Goal: Task Accomplishment & Management: Use online tool/utility

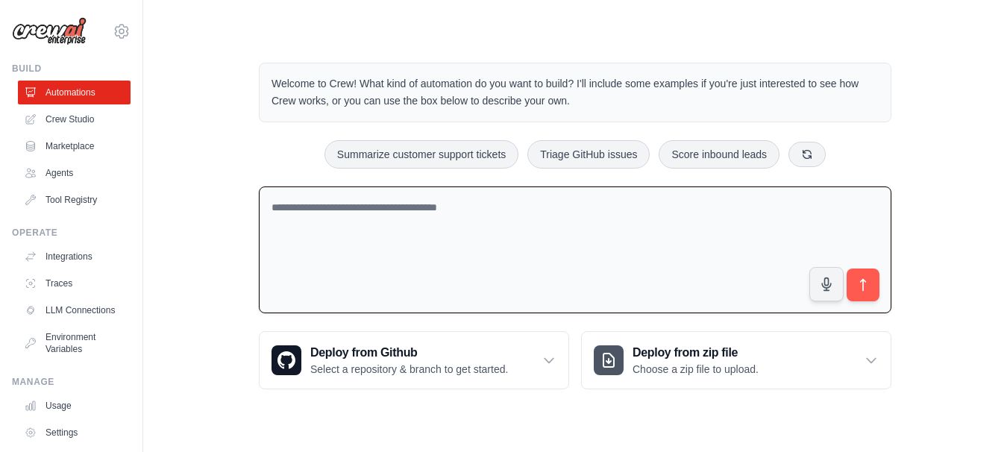
click at [586, 238] on textarea at bounding box center [575, 250] width 632 height 128
click at [80, 168] on link "Agents" at bounding box center [75, 173] width 113 height 24
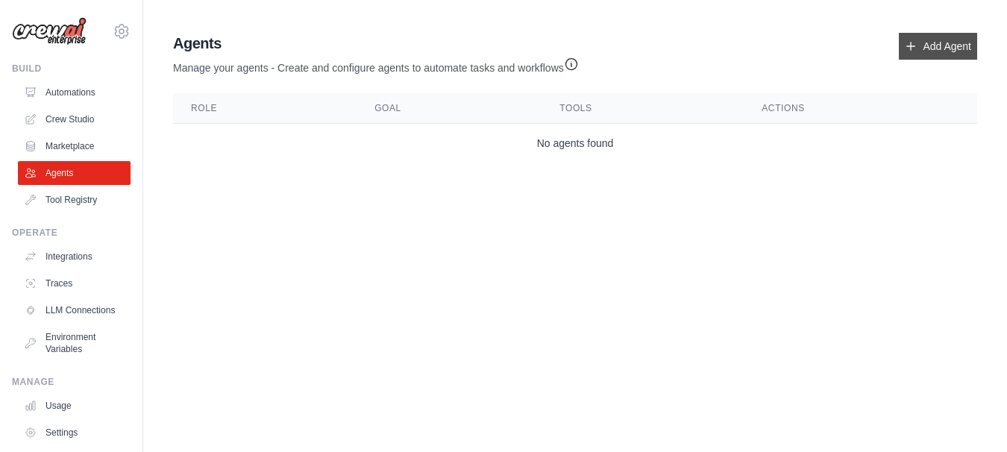
click at [935, 50] on link "Add Agent" at bounding box center [938, 46] width 78 height 27
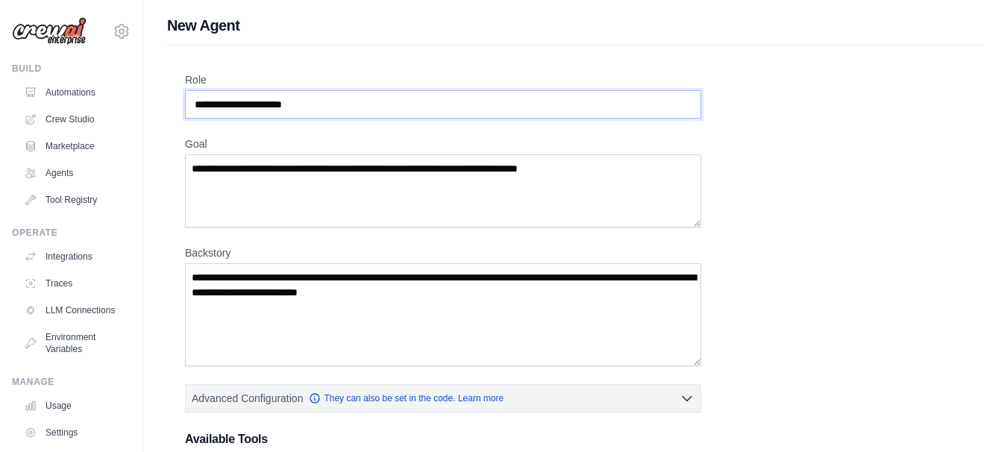
drag, startPoint x: 394, startPoint y: 116, endPoint x: 203, endPoint y: 80, distance: 194.4
click at [203, 90] on input "Role" at bounding box center [443, 104] width 516 height 28
type input "*******"
drag, startPoint x: 448, startPoint y: 216, endPoint x: 171, endPoint y: 60, distance: 317.9
click at [185, 154] on textarea "Goal" at bounding box center [443, 190] width 516 height 73
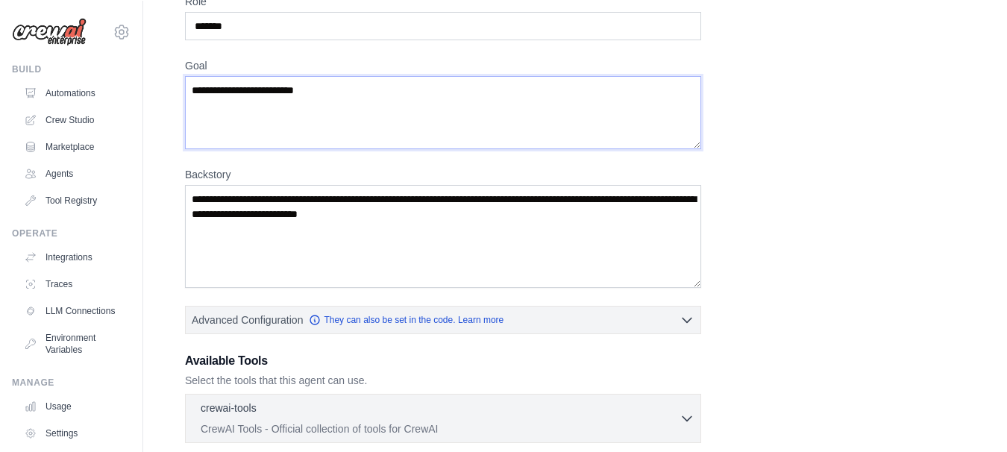
scroll to position [81, 0]
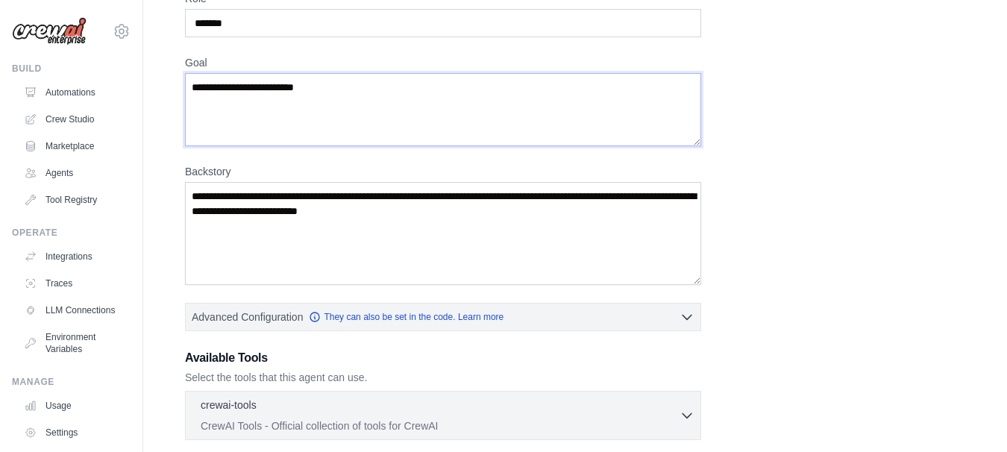
type textarea "**********"
drag, startPoint x: 497, startPoint y: 224, endPoint x: 205, endPoint y: 183, distance: 294.4
click at [205, 183] on textarea "Backstory" at bounding box center [443, 233] width 516 height 103
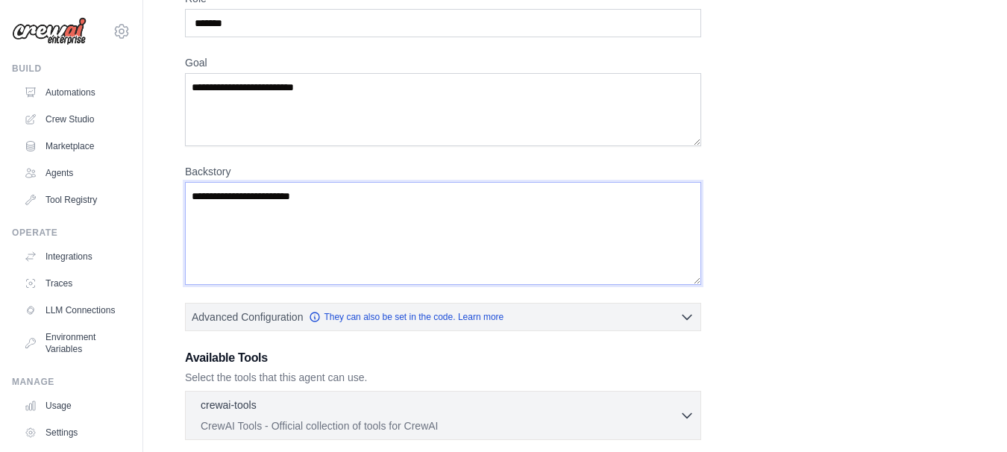
scroll to position [281, 0]
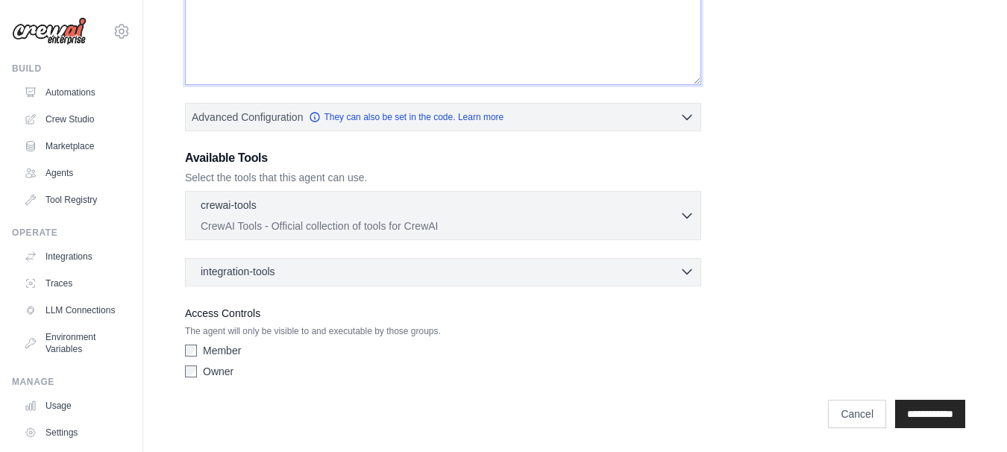
type textarea "**********"
click at [327, 271] on div "integration-tools 0 selected" at bounding box center [448, 271] width 494 height 15
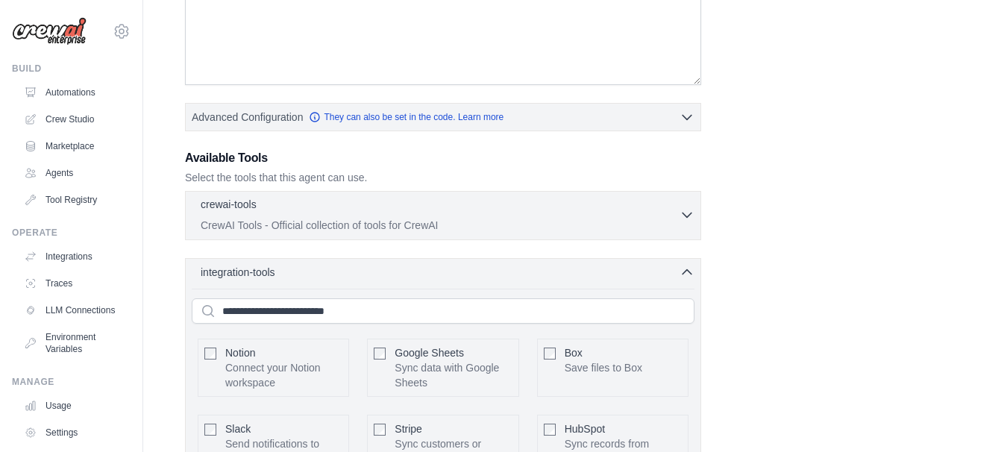
click at [398, 209] on div "crewai-tools 0 selected" at bounding box center [440, 206] width 479 height 18
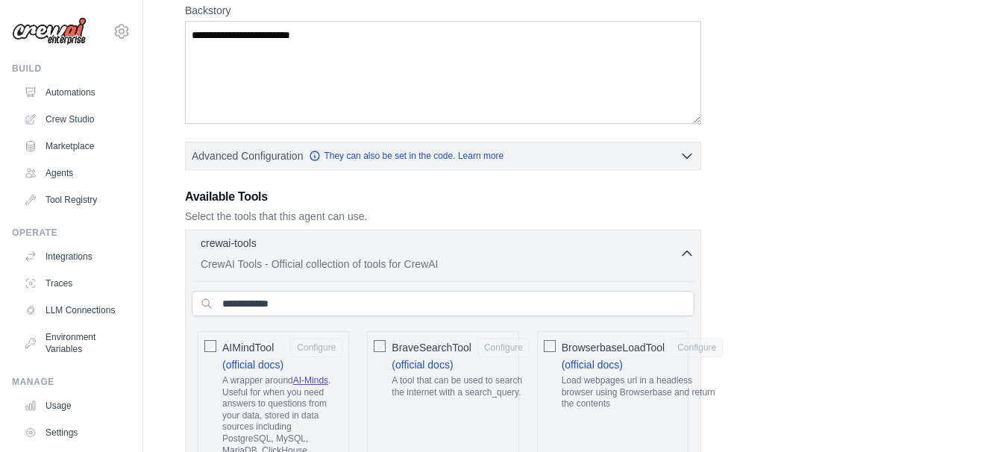
scroll to position [244, 0]
click at [433, 241] on div "crewai-tools 0 selected" at bounding box center [440, 243] width 479 height 18
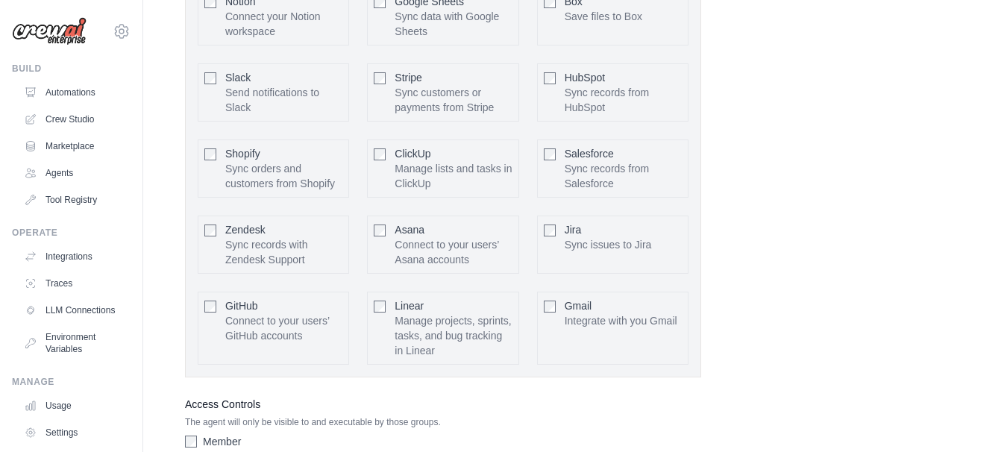
scroll to position [723, 0]
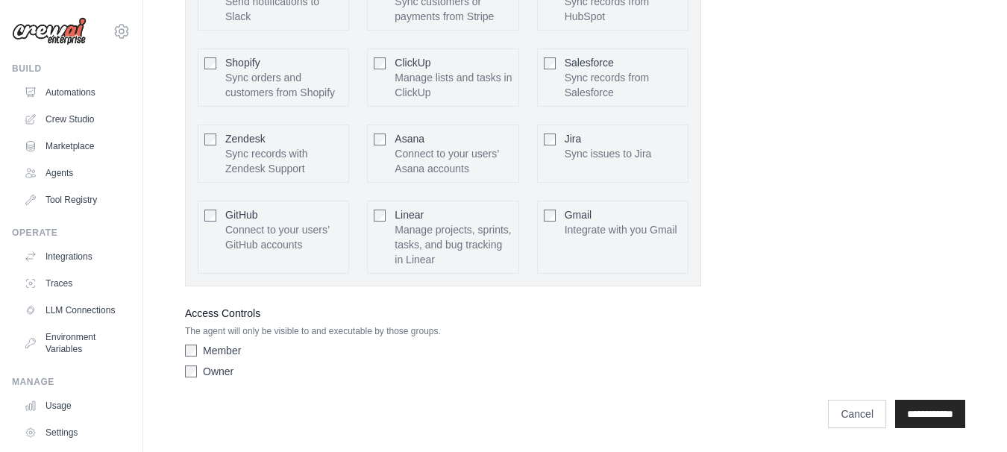
click at [207, 354] on label "Member" at bounding box center [222, 350] width 38 height 15
click at [917, 409] on input "**********" at bounding box center [930, 414] width 70 height 28
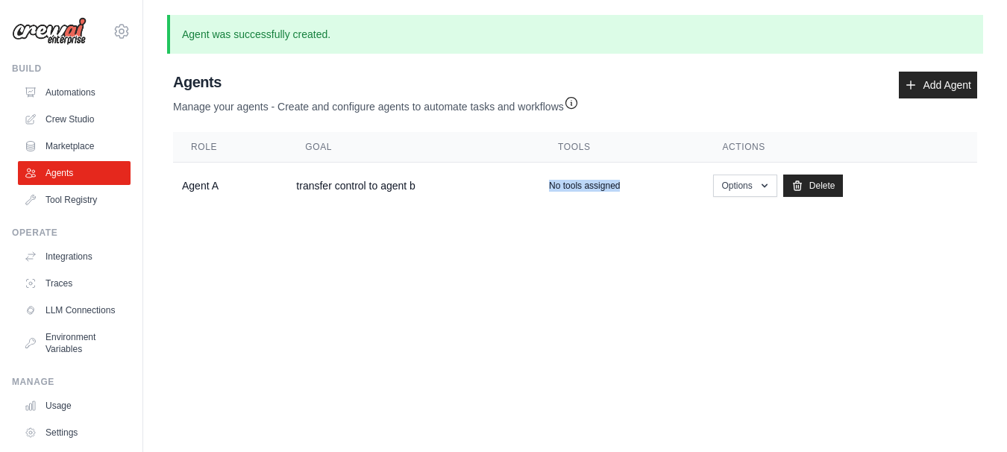
drag, startPoint x: 799, startPoint y: 232, endPoint x: 389, endPoint y: 280, distance: 413.8
click at [389, 280] on body "vinni200209@gmail.com Settings Build Automations Crew Studio" at bounding box center [503, 226] width 1007 height 452
click at [92, 205] on link "Tool Registry" at bounding box center [75, 200] width 113 height 24
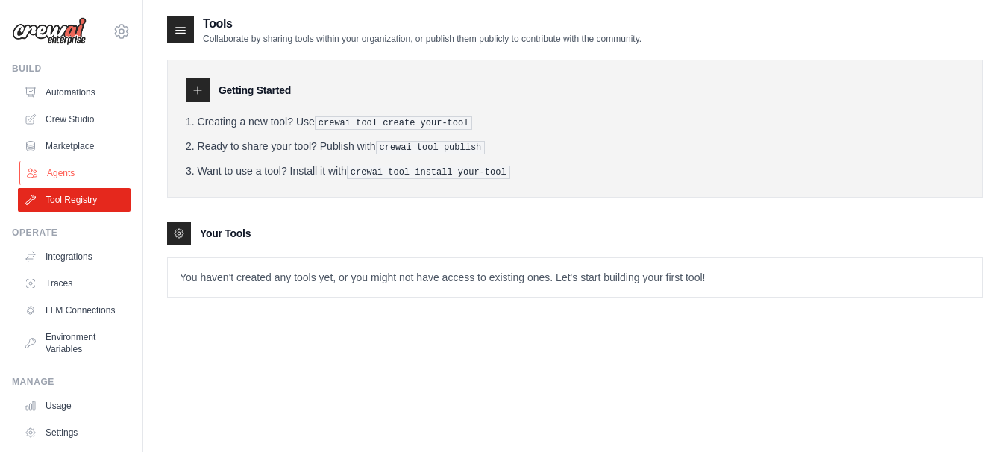
click at [61, 173] on link "Agents" at bounding box center [75, 173] width 113 height 24
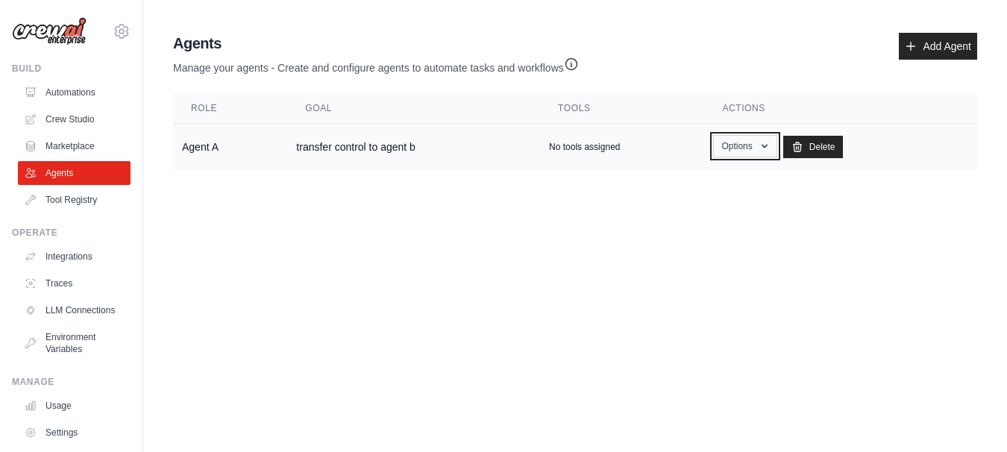
click at [761, 143] on icon "button" at bounding box center [764, 146] width 12 height 12
click at [567, 262] on body "vinni200209@gmail.com Settings Build Automations Crew Studio" at bounding box center [503, 226] width 1007 height 452
click at [307, 132] on td "transfer control to agent b" at bounding box center [413, 147] width 253 height 47
click at [589, 148] on p "No tools assigned" at bounding box center [584, 147] width 71 height 12
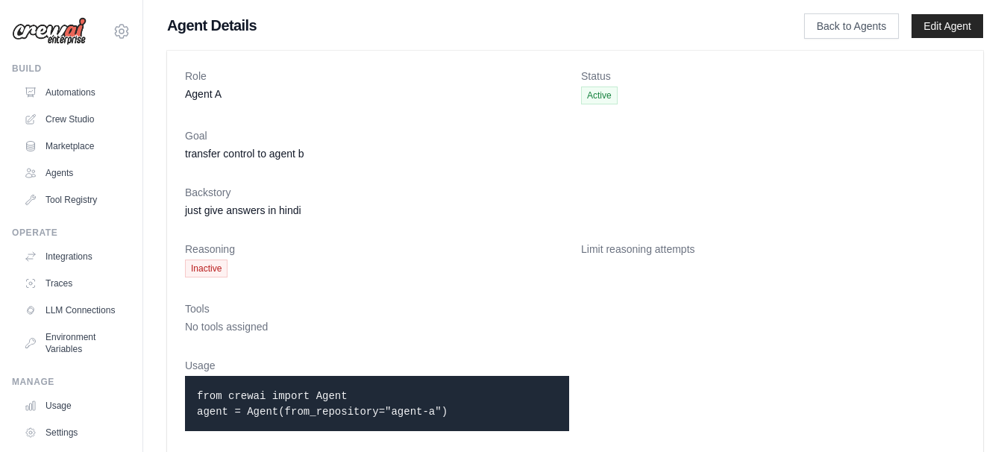
scroll to position [23, 0]
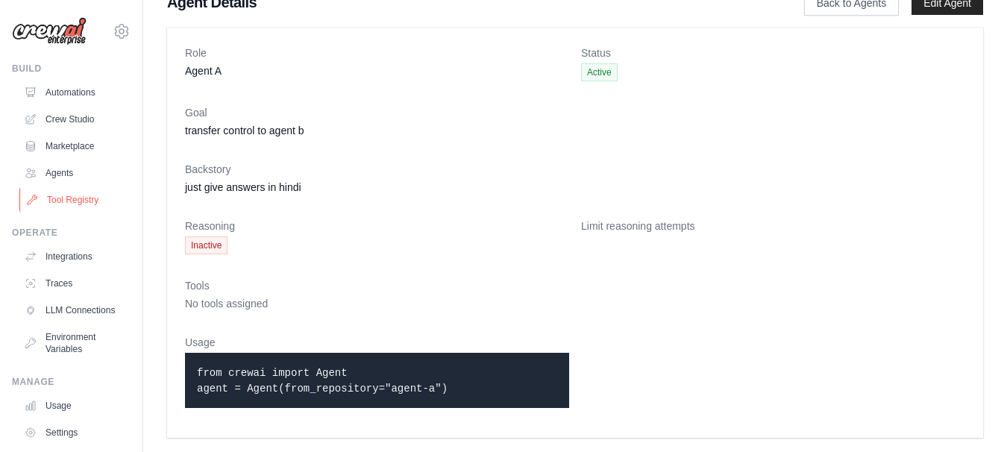
click at [95, 204] on link "Tool Registry" at bounding box center [75, 200] width 113 height 24
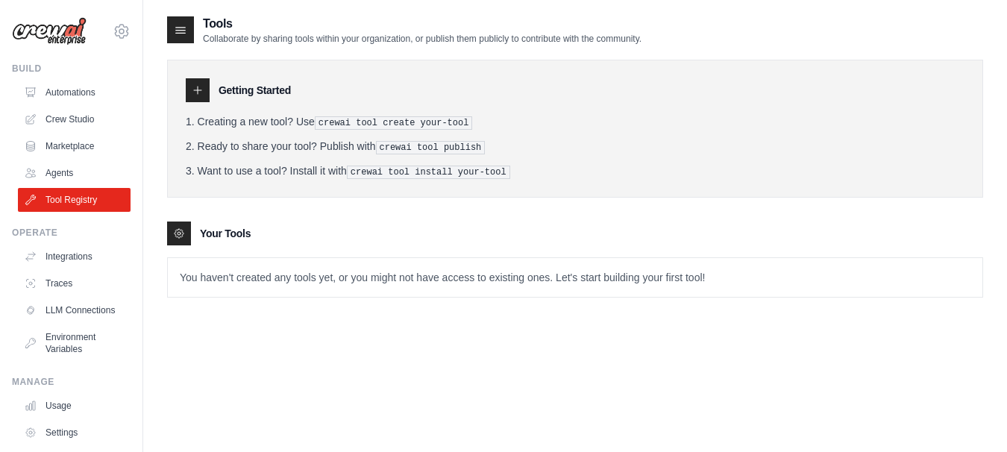
click at [215, 252] on tools-list\a "Your Tools You haven't created any tools yet, or you might not have access to e…" at bounding box center [575, 259] width 816 height 76
click at [266, 277] on p "You haven't created any tools yet, or you might not have access to existing one…" at bounding box center [575, 277] width 814 height 39
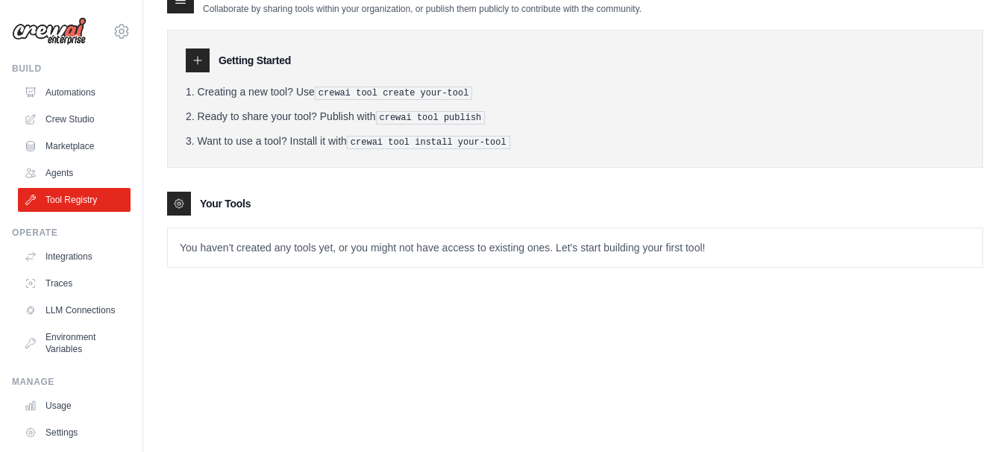
click at [471, 249] on p "You haven't created any tools yet, or you might not have access to existing one…" at bounding box center [575, 247] width 814 height 39
drag, startPoint x: 471, startPoint y: 249, endPoint x: 540, endPoint y: 289, distance: 80.2
click at [540, 289] on div "Tools Collaborate by sharing tools within your organization, or publish them pu…" at bounding box center [575, 138] width 816 height 307
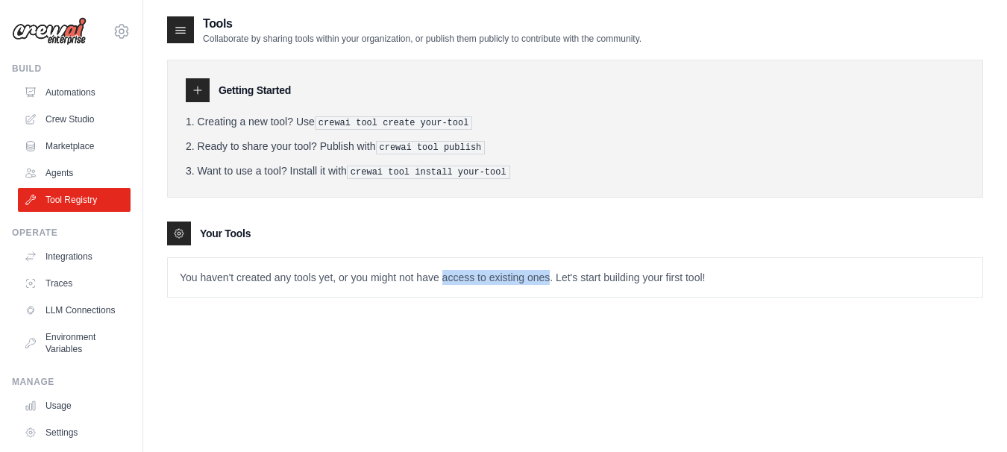
drag, startPoint x: 311, startPoint y: 107, endPoint x: 477, endPoint y: 138, distance: 169.2
click at [477, 138] on div "Getting Started Creating a new tool? Use crewai tool create your-tool Ready to …" at bounding box center [575, 129] width 816 height 138
click at [477, 139] on li "Ready to share your tool? Publish with crewai tool publish" at bounding box center [575, 147] width 779 height 16
drag, startPoint x: 519, startPoint y: 169, endPoint x: 331, endPoint y: 167, distance: 188.0
click at [331, 167] on li "Want to use a tool? Install it with crewai tool install your-tool" at bounding box center [575, 171] width 779 height 16
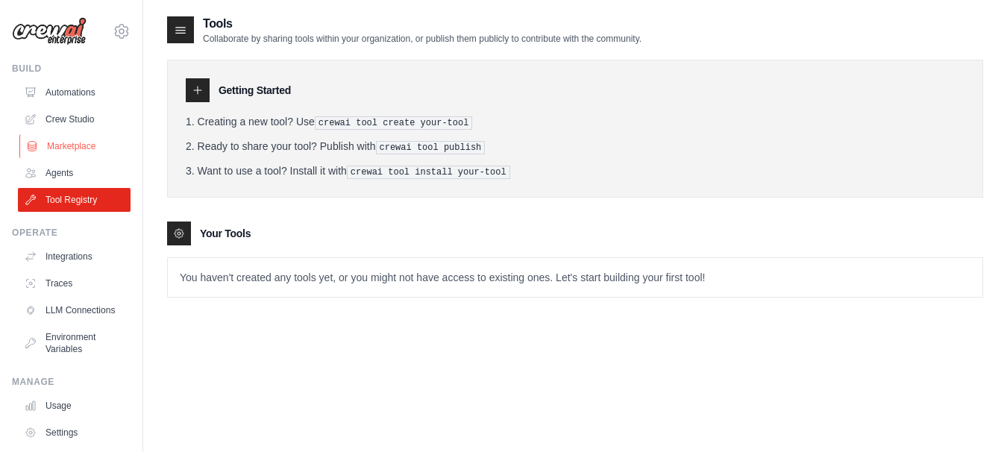
click at [100, 142] on link "Marketplace" at bounding box center [75, 146] width 113 height 24
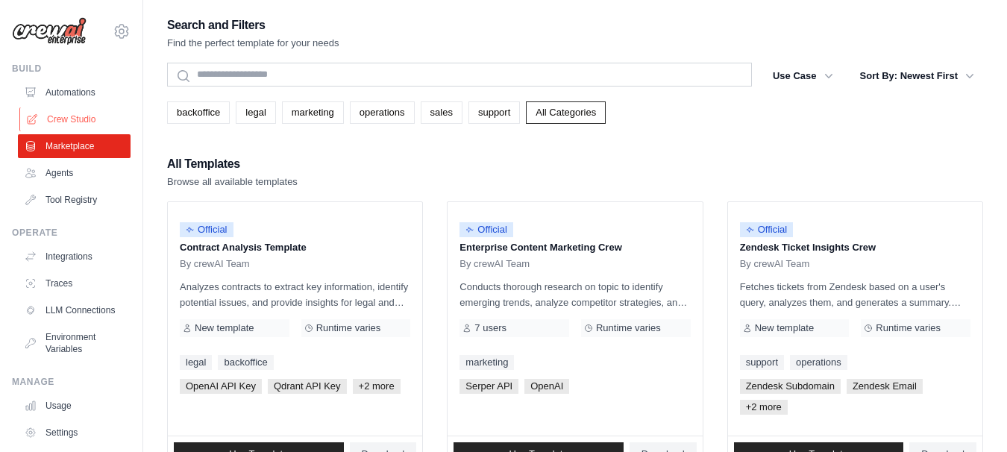
click at [83, 118] on link "Crew Studio" at bounding box center [75, 119] width 113 height 24
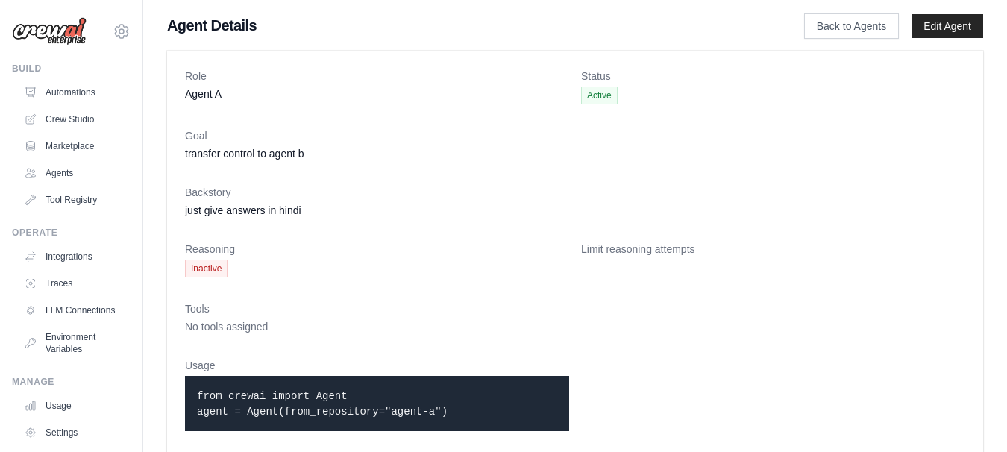
scroll to position [23, 0]
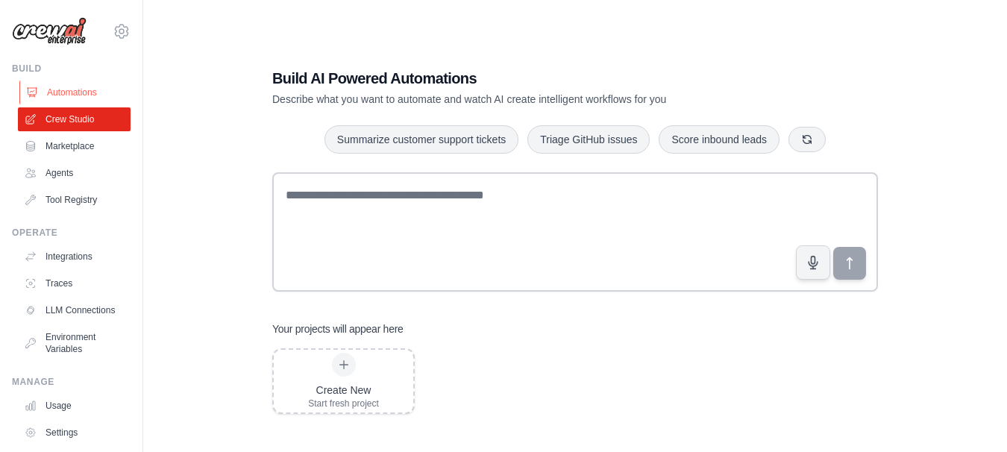
click at [82, 101] on link "Automations" at bounding box center [75, 93] width 113 height 24
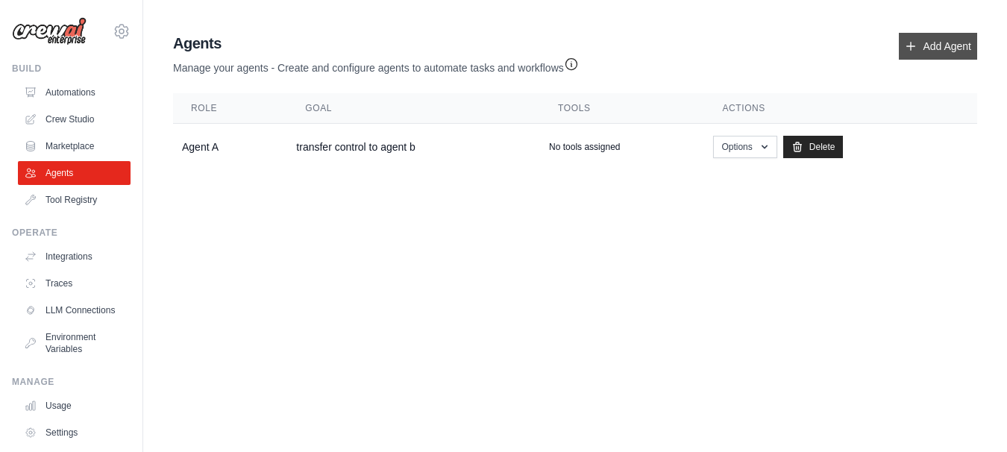
click at [952, 40] on link "Add Agent" at bounding box center [938, 46] width 78 height 27
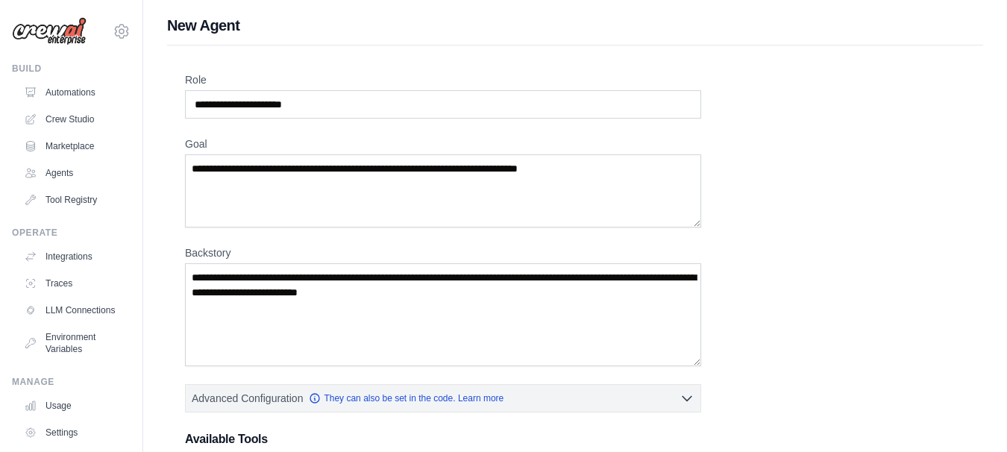
click at [937, 37] on div "New Agent Role Goal Backstory Advanced Configuration They can also be set in th…" at bounding box center [575, 366] width 864 height 703
click at [512, 96] on input "Role" at bounding box center [443, 104] width 516 height 28
type input "*"
type input "*******"
click at [496, 180] on textarea "Goal" at bounding box center [443, 190] width 516 height 73
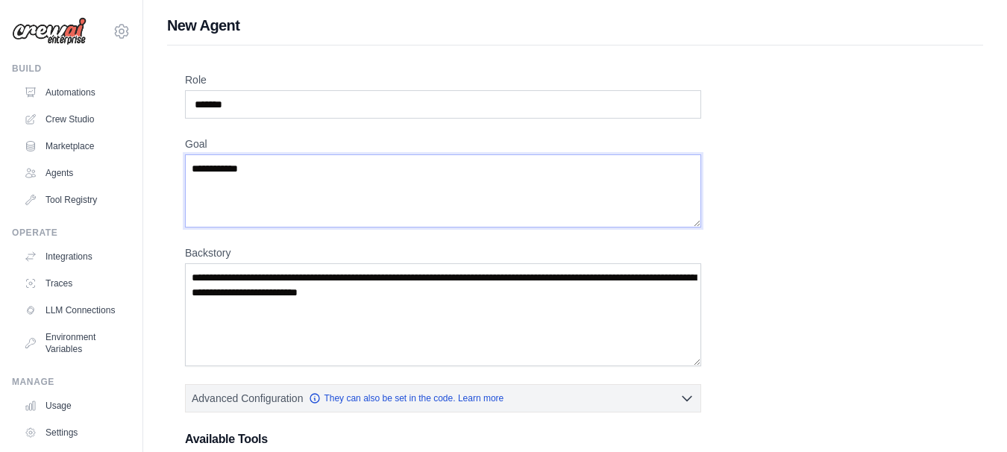
type textarea "**********"
click at [520, 343] on textarea "Backstory" at bounding box center [443, 314] width 516 height 103
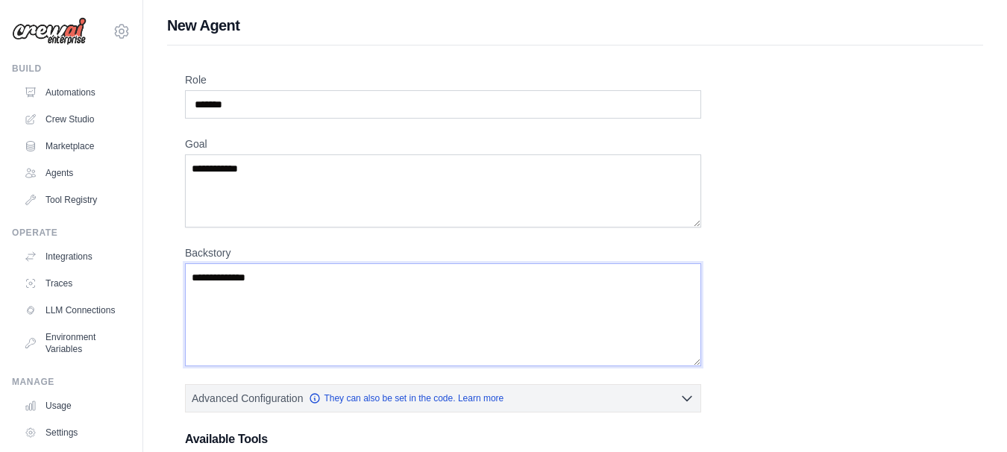
scroll to position [281, 0]
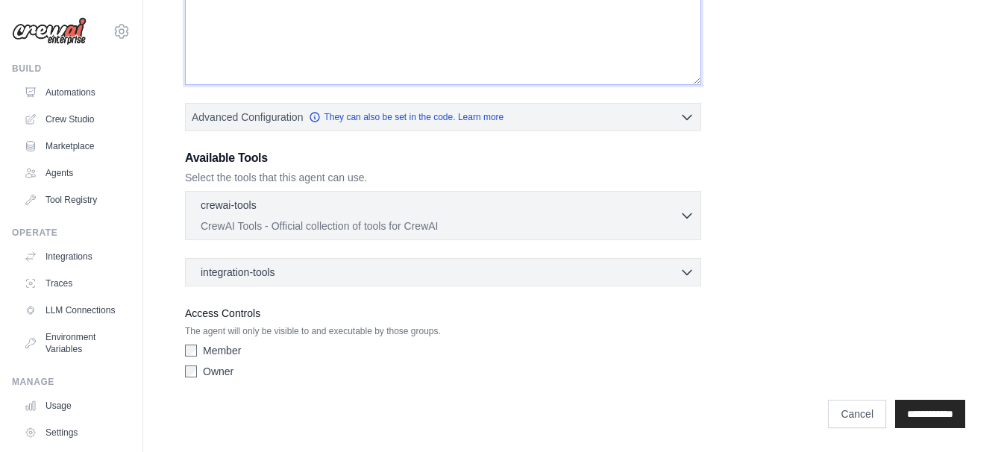
type textarea "**********"
click at [212, 353] on label "Member" at bounding box center [222, 350] width 38 height 15
click at [946, 410] on input "**********" at bounding box center [930, 414] width 70 height 28
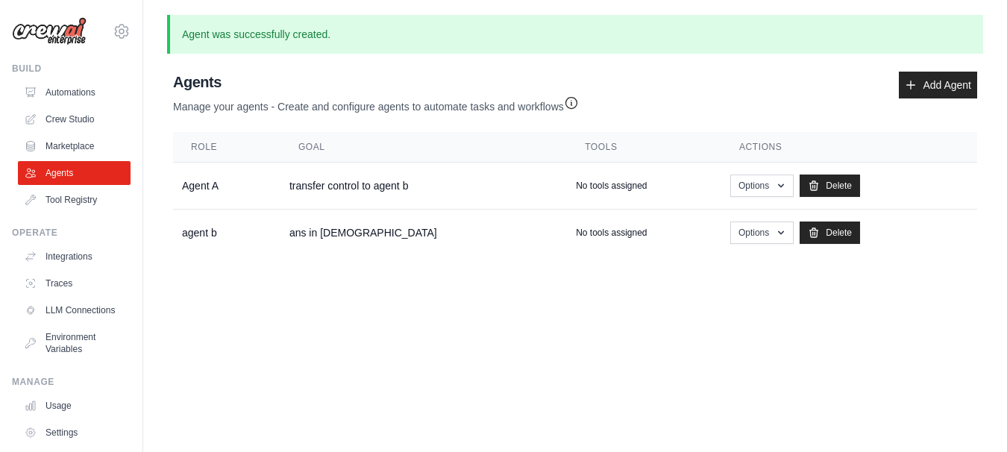
click at [671, 212] on td "No tools assigned" at bounding box center [644, 233] width 154 height 47
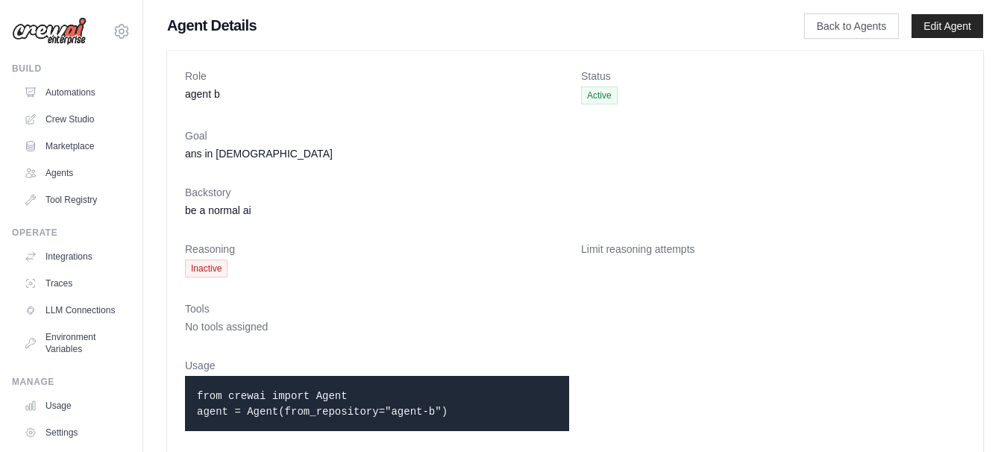
click at [598, 79] on dt "Status" at bounding box center [773, 76] width 384 height 15
click at [830, 28] on link "Back to Agents" at bounding box center [851, 25] width 95 height 25
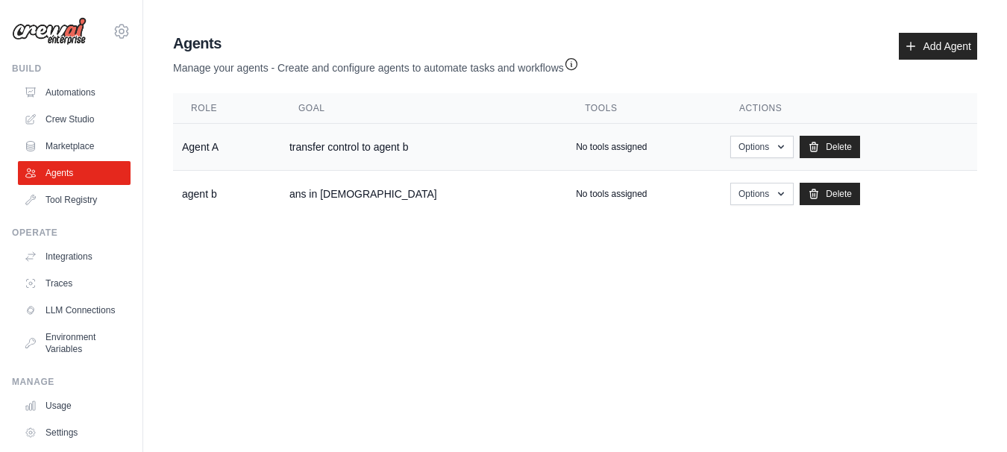
click at [615, 136] on td "No tools assigned" at bounding box center [644, 147] width 154 height 47
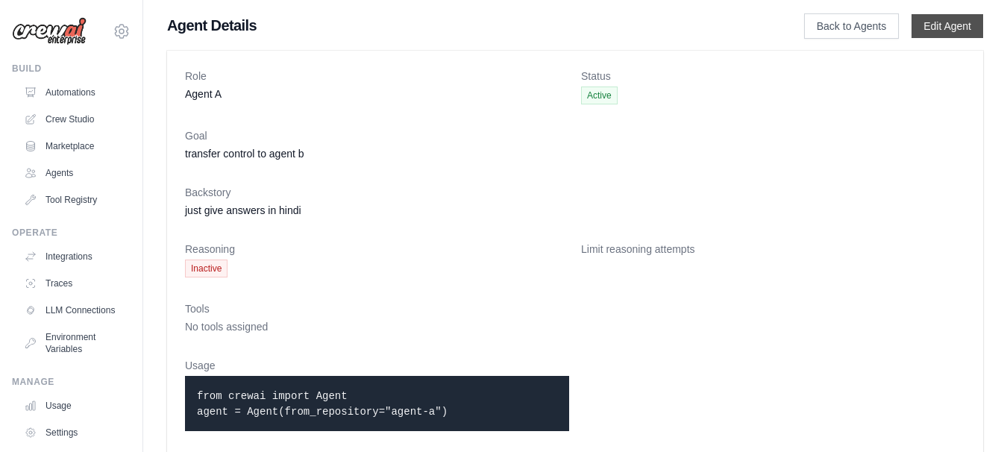
click at [956, 30] on link "Edit Agent" at bounding box center [947, 26] width 72 height 24
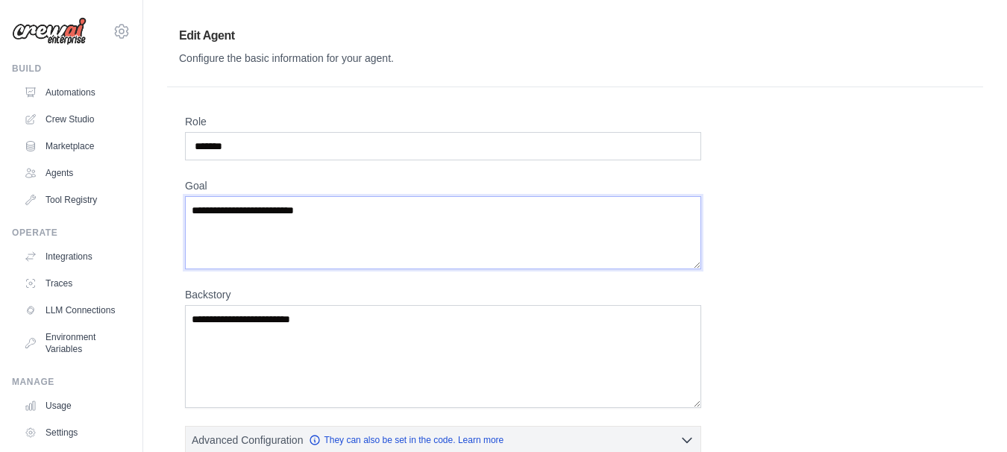
click at [508, 204] on textarea "**********" at bounding box center [443, 232] width 516 height 73
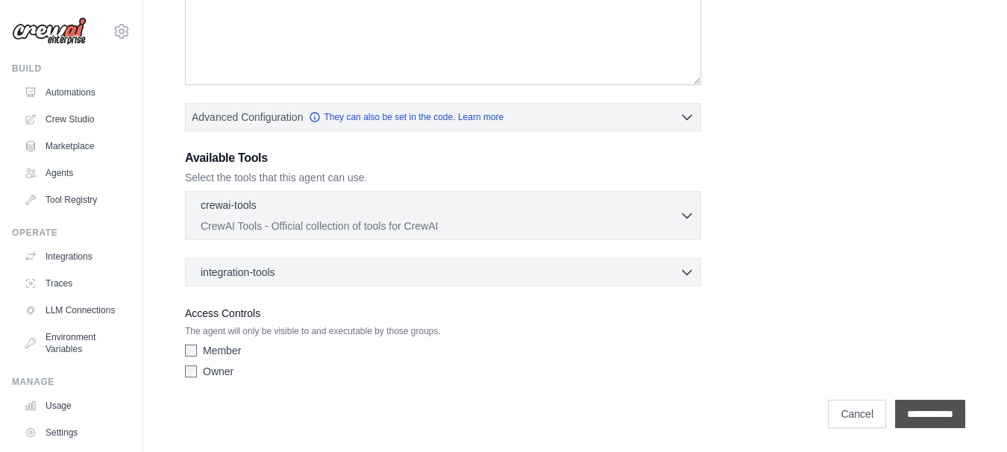
type textarea "**********"
click at [937, 409] on input "**********" at bounding box center [930, 414] width 70 height 28
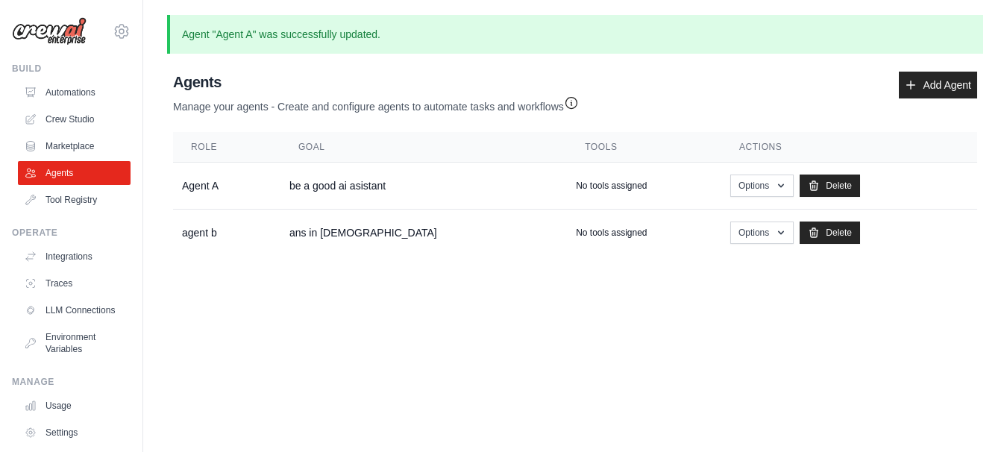
click at [60, 44] on img at bounding box center [49, 31] width 75 height 28
click at [73, 34] on img at bounding box center [49, 31] width 75 height 28
click at [66, 115] on link "Crew Studio" at bounding box center [75, 119] width 113 height 24
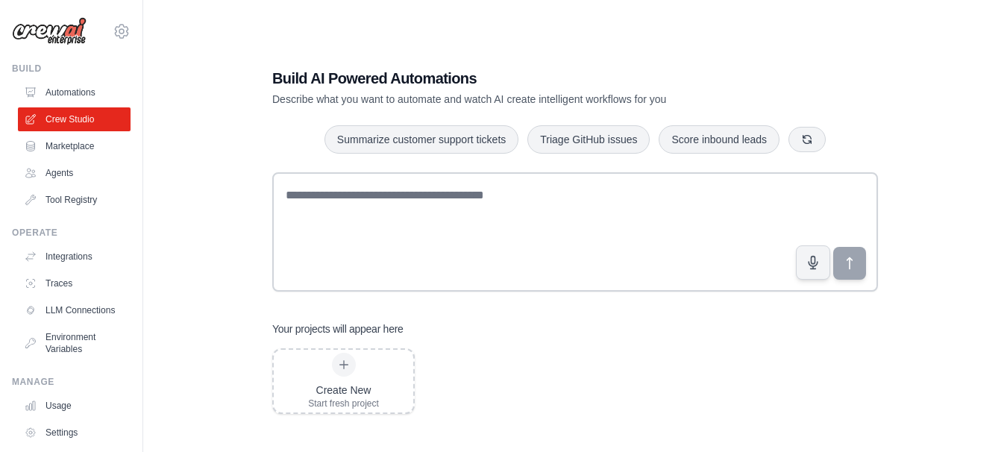
scroll to position [30, 0]
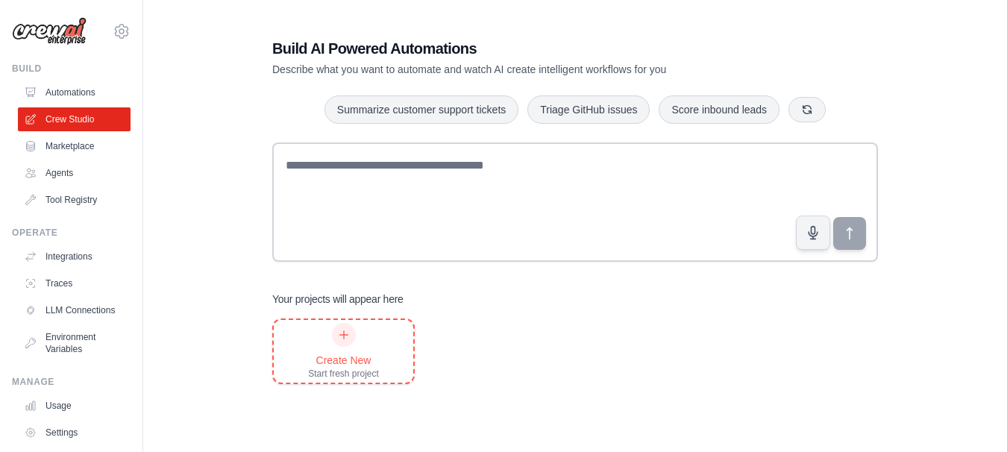
click at [356, 357] on div "Create New" at bounding box center [343, 360] width 71 height 15
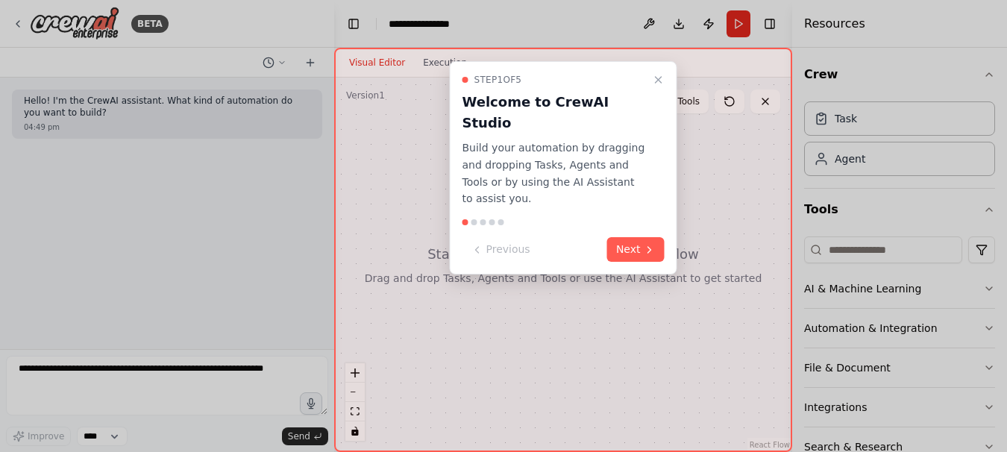
click at [642, 224] on div "Step 1 of 5 Welcome to CrewAI Studio Build your automation by dragging and drop…" at bounding box center [563, 167] width 227 height 213
click at [632, 237] on button "Next" at bounding box center [635, 249] width 57 height 25
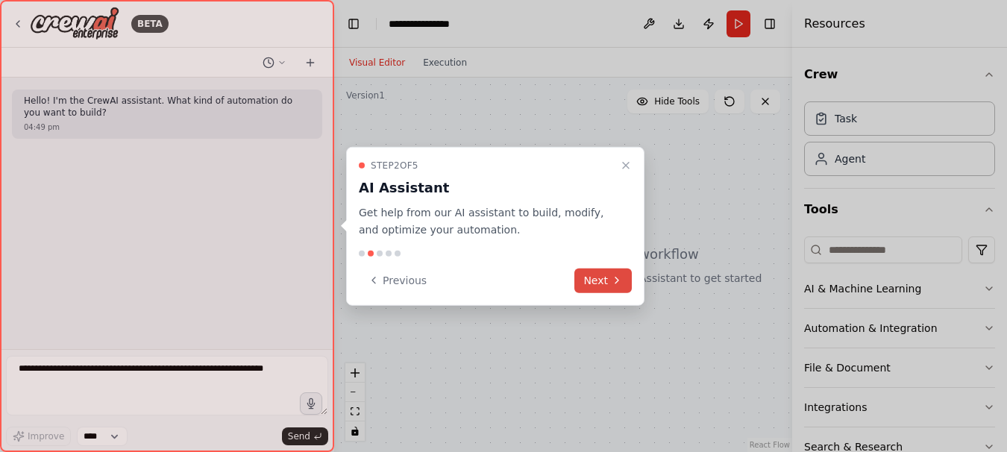
click at [603, 281] on button "Next" at bounding box center [602, 280] width 57 height 25
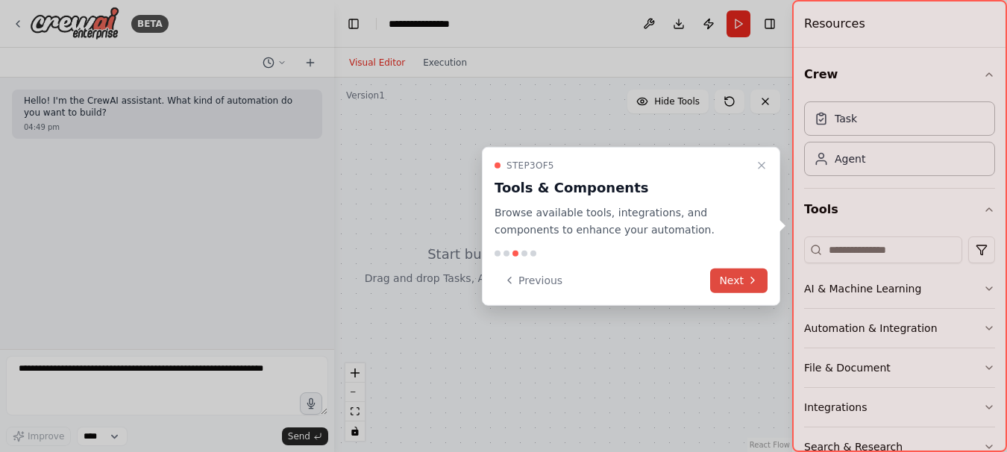
click at [755, 275] on icon at bounding box center [753, 280] width 12 height 12
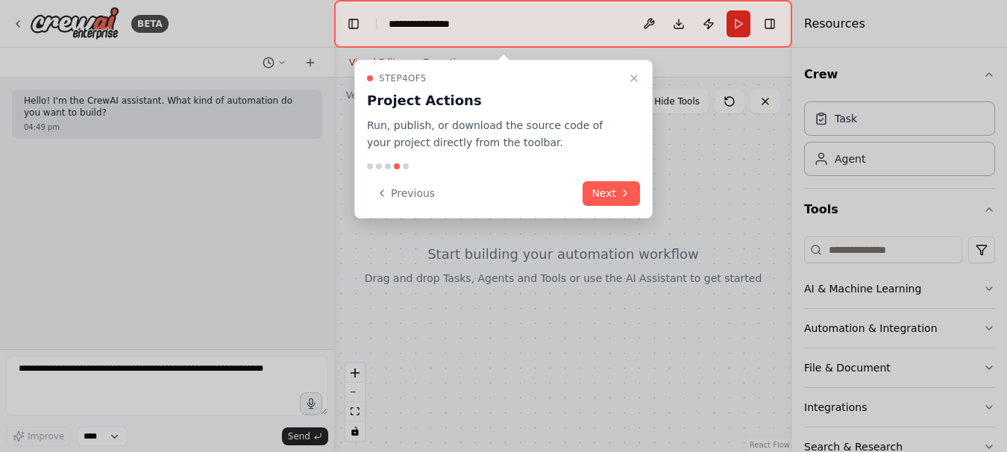
click at [755, 275] on div at bounding box center [503, 226] width 1007 height 452
click at [622, 192] on icon at bounding box center [625, 193] width 12 height 12
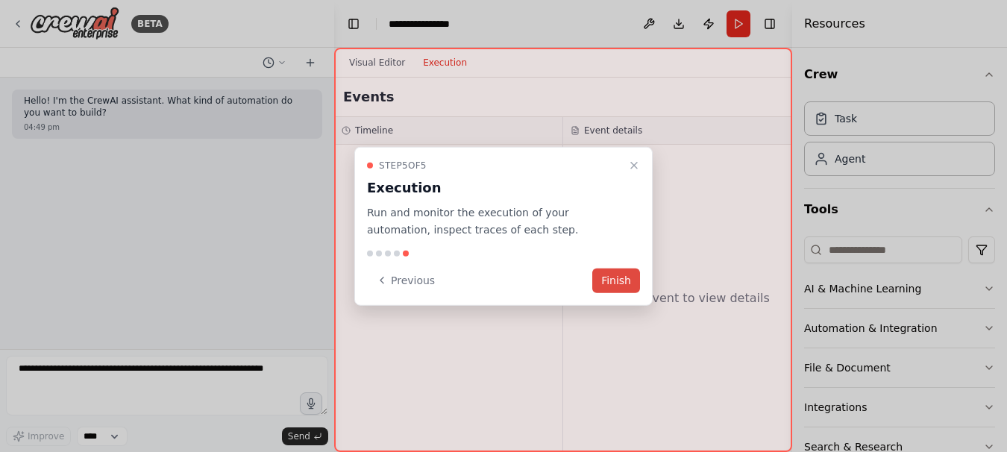
click at [609, 283] on button "Finish" at bounding box center [616, 280] width 48 height 25
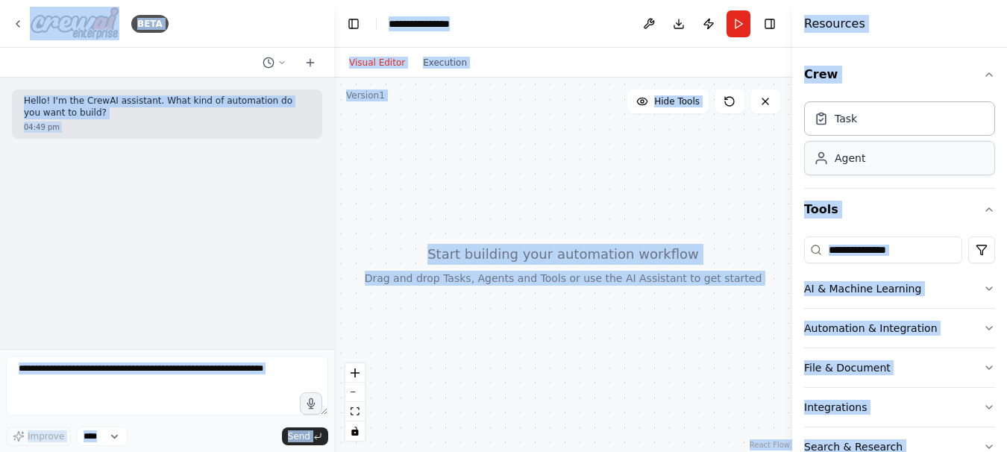
click at [858, 163] on div "Agent" at bounding box center [850, 158] width 31 height 15
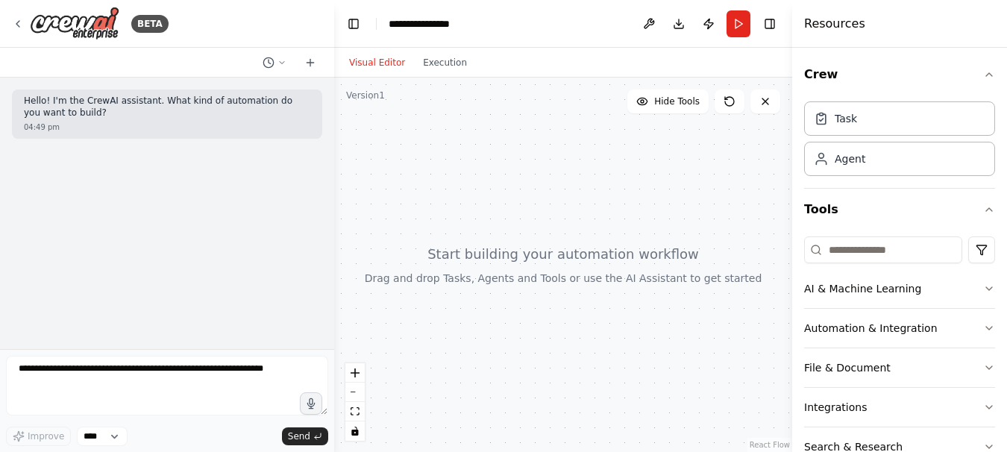
click at [641, 248] on div at bounding box center [563, 265] width 458 height 374
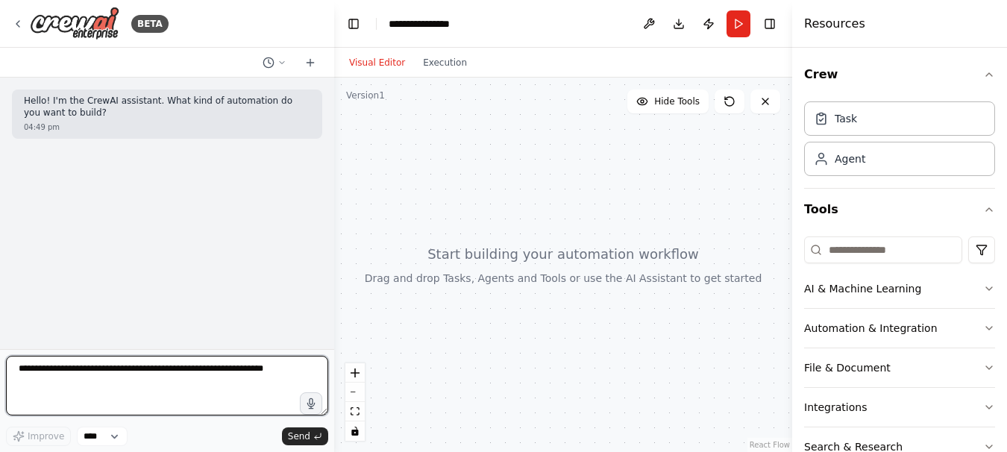
click at [275, 377] on textarea at bounding box center [167, 386] width 322 height 60
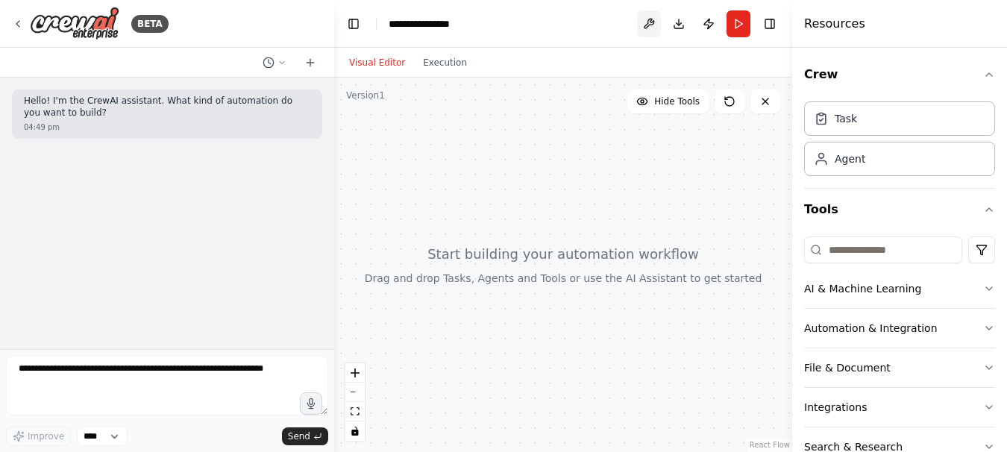
click at [641, 22] on button at bounding box center [649, 23] width 24 height 27
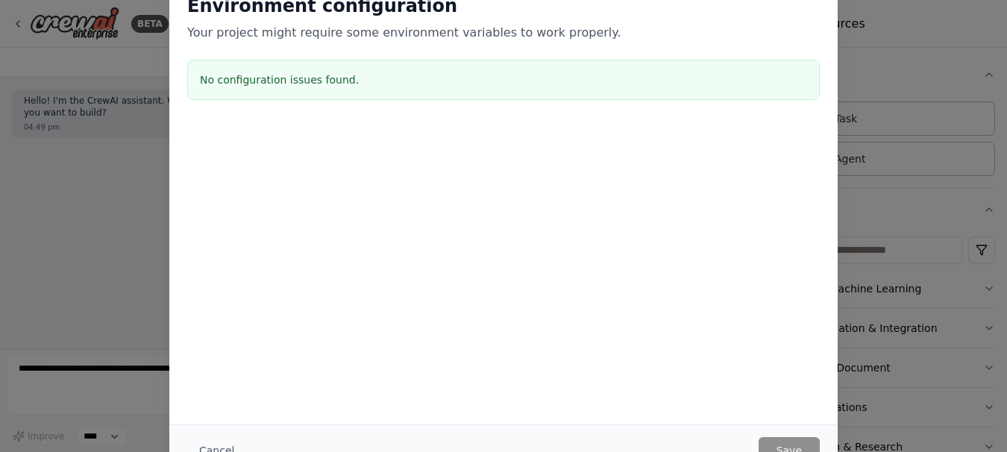
click at [789, 96] on div "No configuration issues found." at bounding box center [503, 80] width 632 height 40
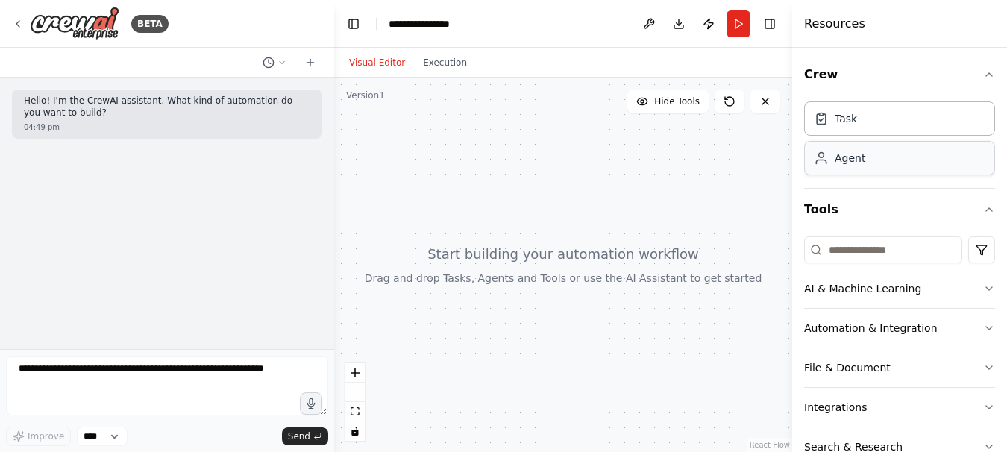
scroll to position [78, 0]
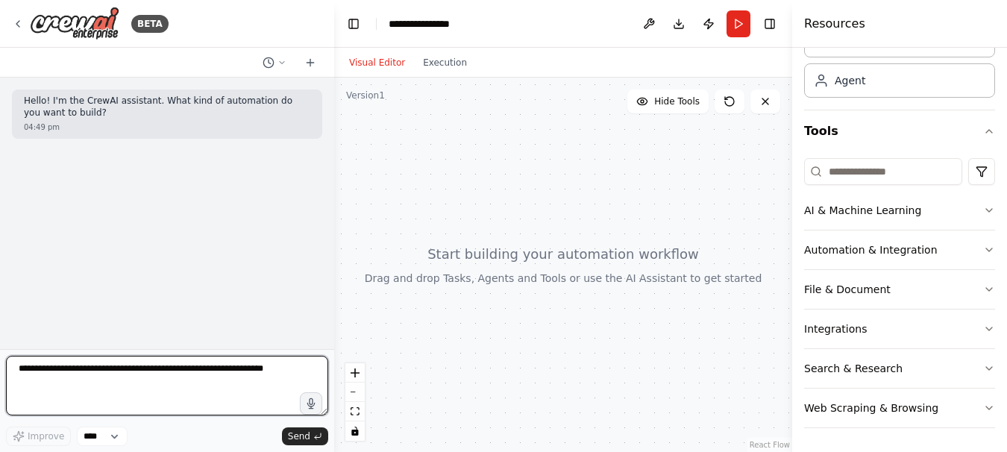
click at [272, 383] on textarea at bounding box center [167, 386] width 322 height 60
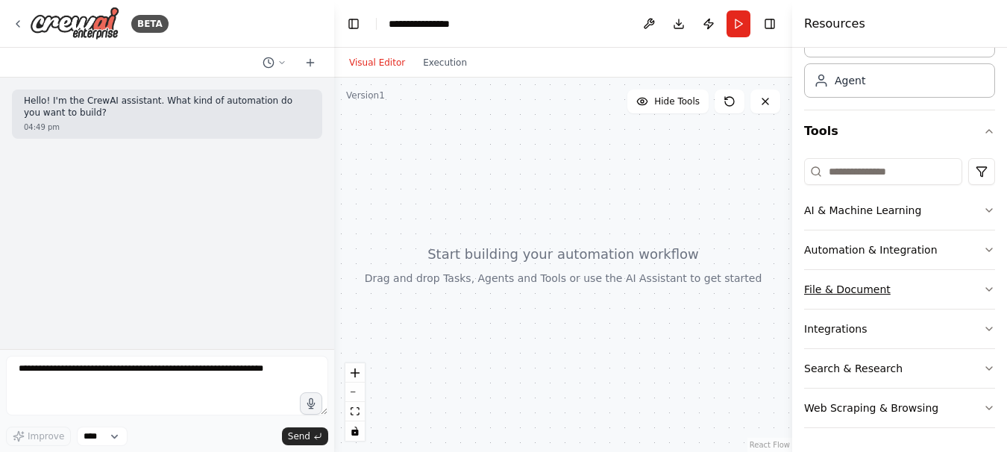
click at [855, 290] on button "File & Document" at bounding box center [899, 289] width 191 height 39
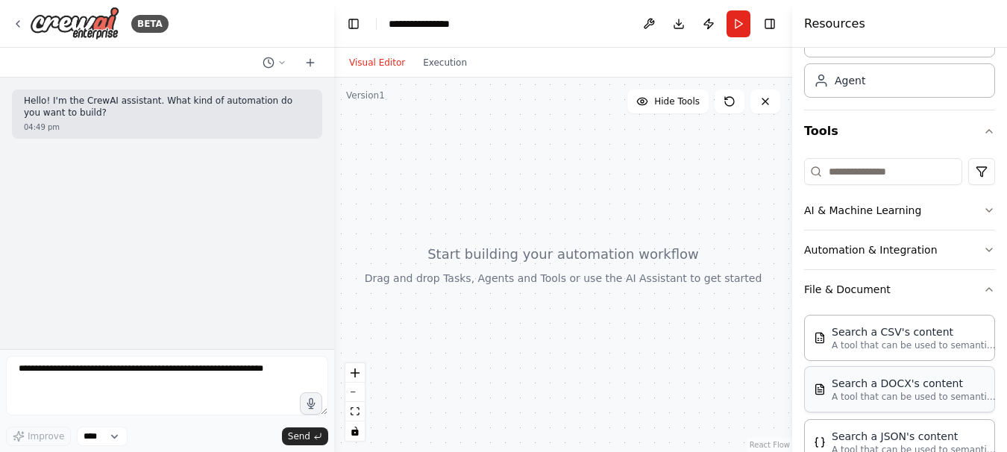
scroll to position [456, 0]
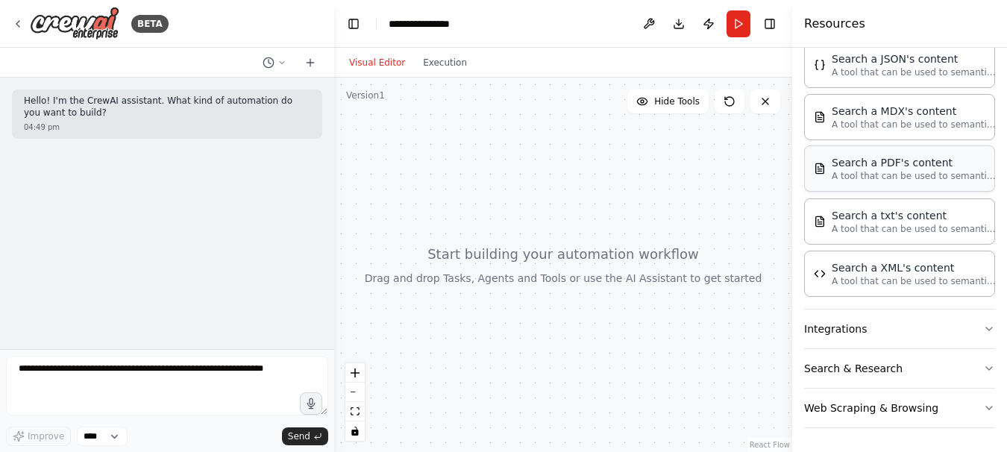
click at [893, 178] on p "A tool that can be used to semantic search a query from a PDF's content." at bounding box center [914, 176] width 164 height 12
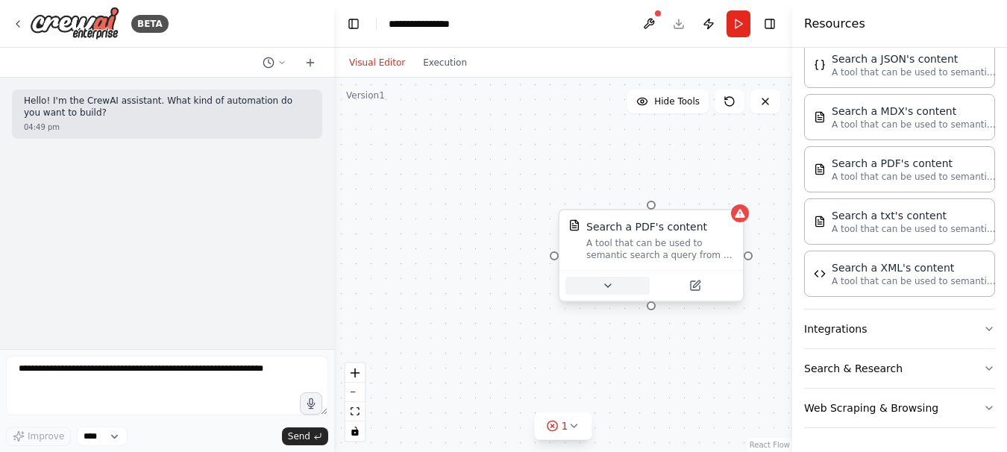
click at [617, 289] on button at bounding box center [607, 286] width 84 height 18
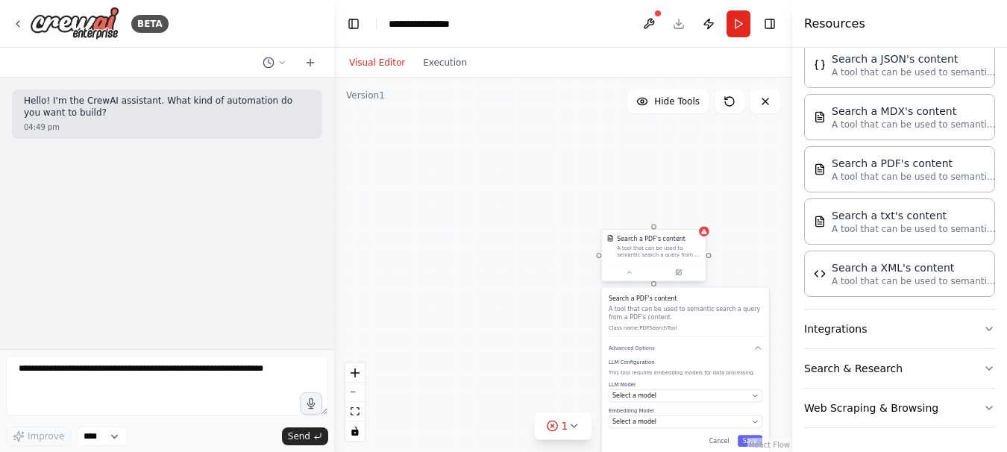
click at [657, 255] on div "A tool that can be used to semantic search a query from a PDF's content." at bounding box center [659, 251] width 84 height 13
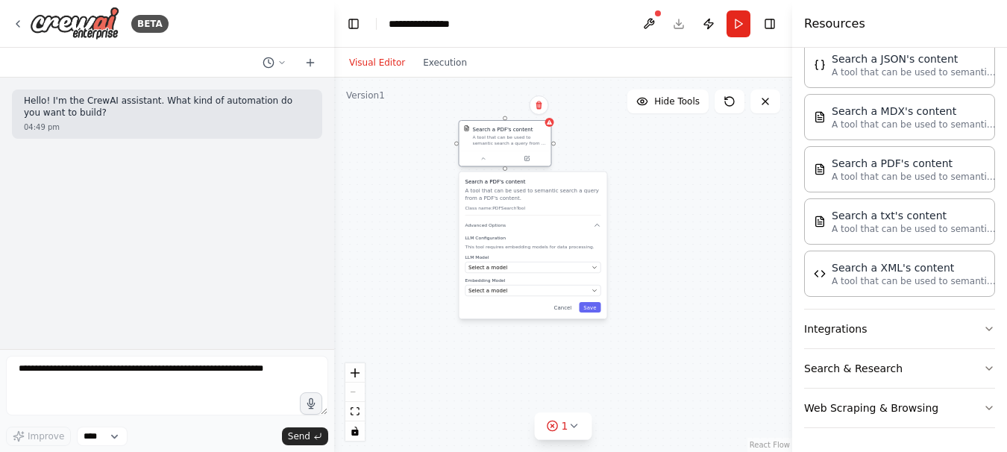
drag, startPoint x: 657, startPoint y: 255, endPoint x: 537, endPoint y: 153, distance: 157.7
click at [537, 146] on div "Search a PDF's content A tool that can be used to semantic search a query from …" at bounding box center [510, 135] width 74 height 21
